Goal: Transaction & Acquisition: Purchase product/service

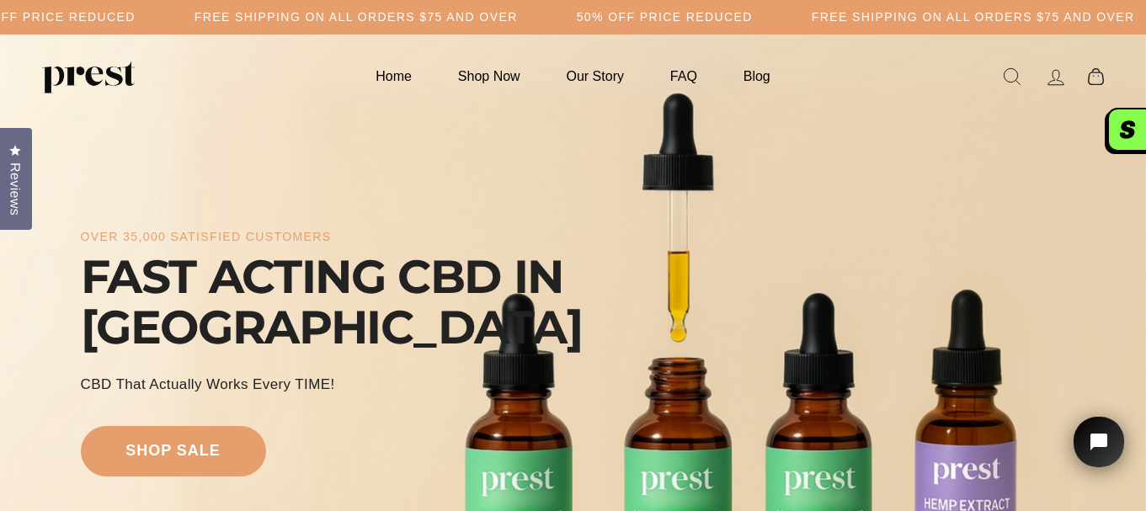
click at [136, 22] on h5 "50% OFF PRICE REDUCED" at bounding box center [48, 17] width 176 height 14
click at [124, 16] on h5 "50% OFF PRICE REDUCED" at bounding box center [48, 17] width 176 height 14
click at [508, 74] on link "Shop Now" at bounding box center [489, 76] width 104 height 33
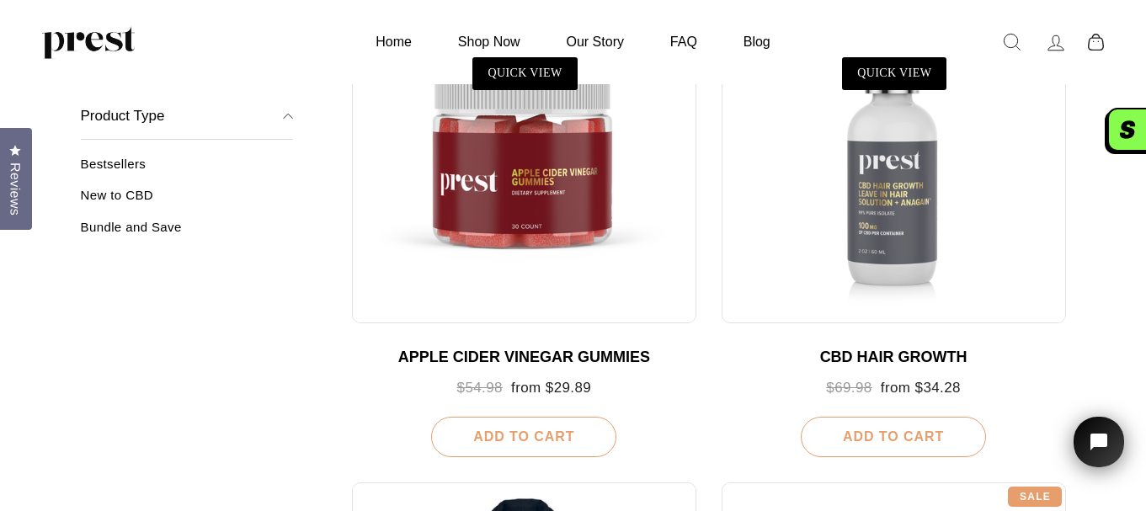
scroll to position [1347, 0]
